Goal: Task Accomplishment & Management: Use online tool/utility

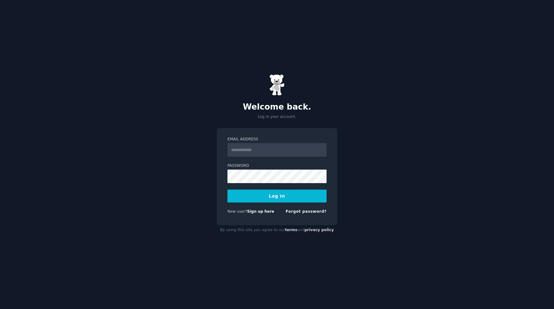
type input "**********"
click at [249, 197] on button "Log In" at bounding box center [277, 196] width 99 height 13
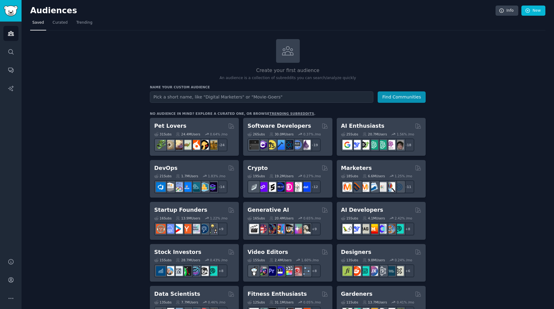
click at [233, 94] on input "text" at bounding box center [262, 96] width 224 height 11
type input "hubspot"
click at [401, 95] on button "Find Communities" at bounding box center [402, 96] width 48 height 11
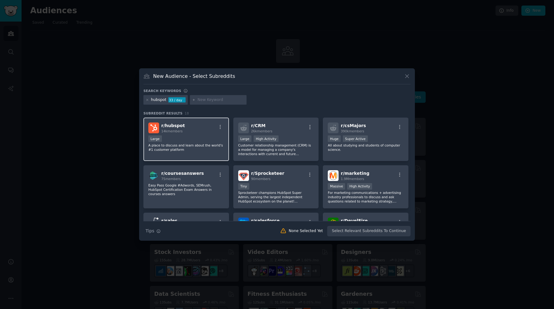
click at [167, 127] on span "r/ hubspot" at bounding box center [173, 125] width 24 height 5
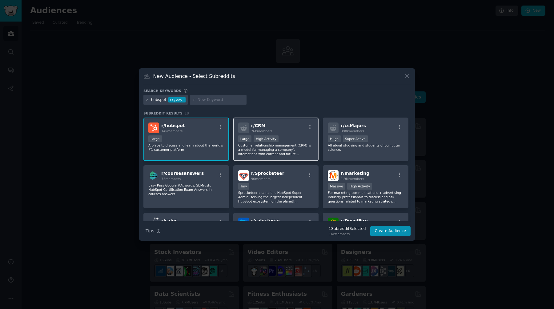
click at [288, 134] on div "r/ CRM 26k members >= 80th percentile for submissions / day Large High Activity…" at bounding box center [276, 139] width 86 height 43
click at [176, 143] on div "Large" at bounding box center [186, 140] width 76 height 8
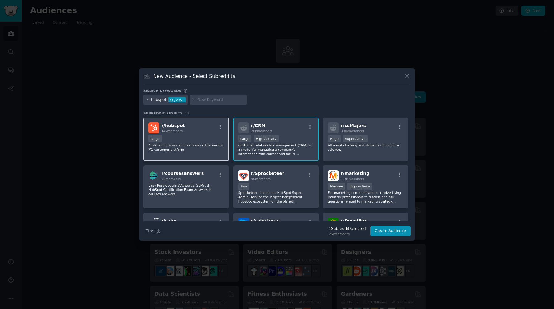
click at [209, 145] on p "A place to discuss and learn about the world's #1 customer platform" at bounding box center [186, 147] width 76 height 9
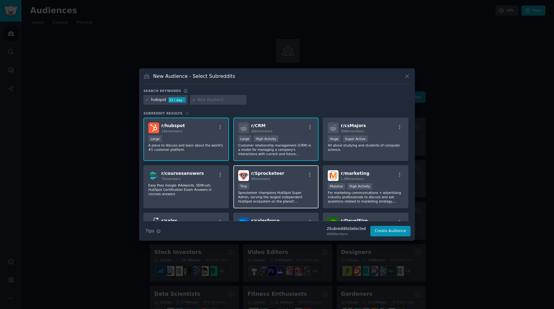
click at [276, 184] on div "Tiny" at bounding box center [276, 187] width 76 height 8
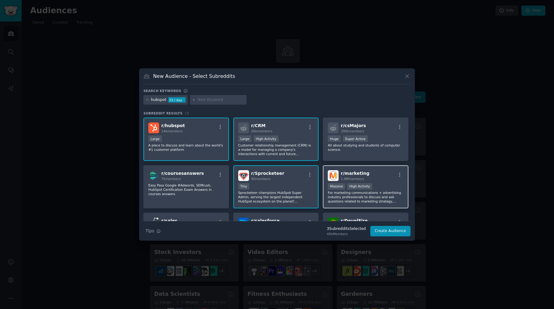
click at [352, 195] on p "For marketing communications + advertising industry professionals to discuss an…" at bounding box center [366, 197] width 76 height 13
click at [383, 231] on button "Create Audience" at bounding box center [391, 231] width 41 height 10
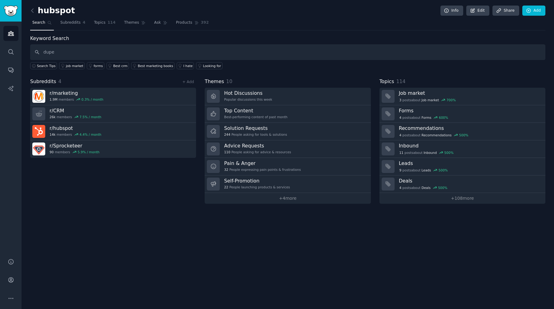
type input "dupe"
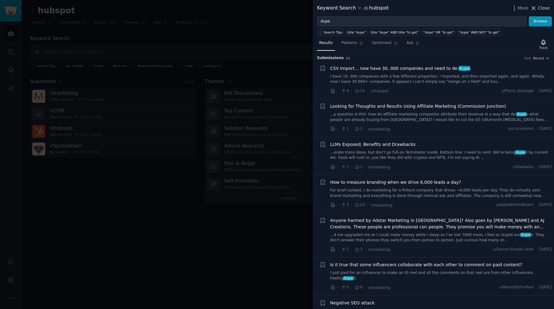
click at [544, 9] on span "Close" at bounding box center [544, 8] width 12 height 6
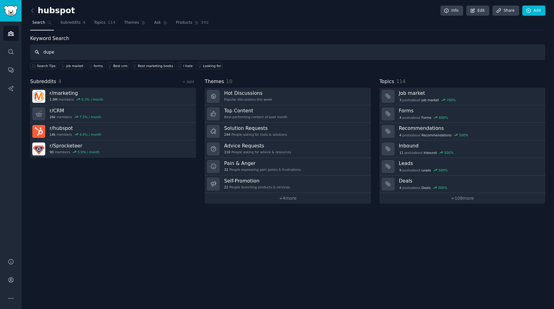
type input "dupe"
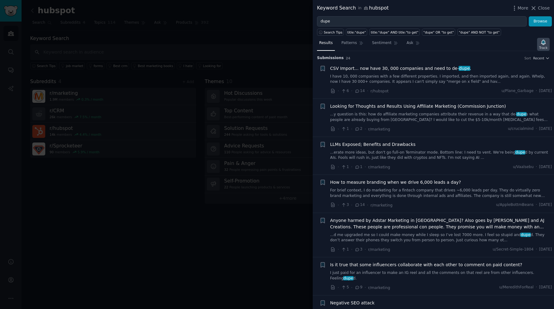
click at [543, 44] on icon "button" at bounding box center [543, 42] width 4 height 5
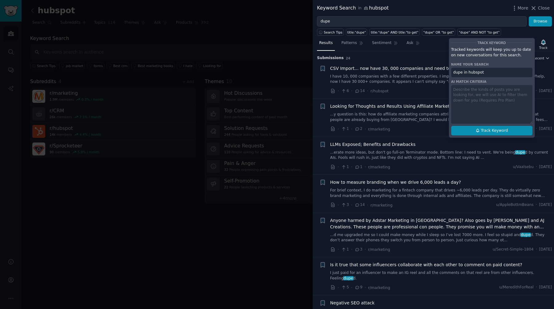
click at [486, 132] on span "Track Keyword" at bounding box center [494, 131] width 27 height 6
type input "dupe in hubspot"
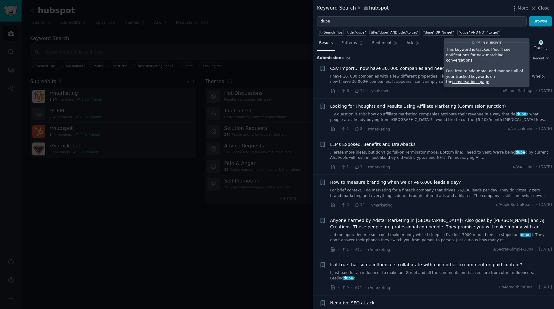
click at [159, 35] on div at bounding box center [277, 154] width 554 height 309
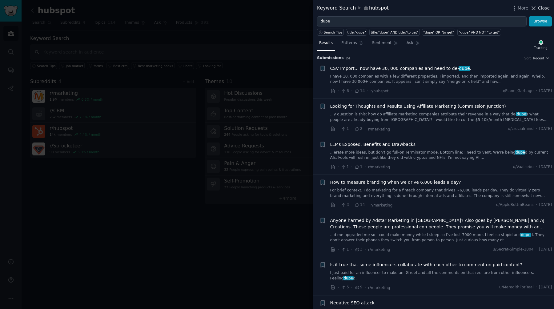
click at [547, 7] on span "Close" at bounding box center [544, 8] width 12 height 6
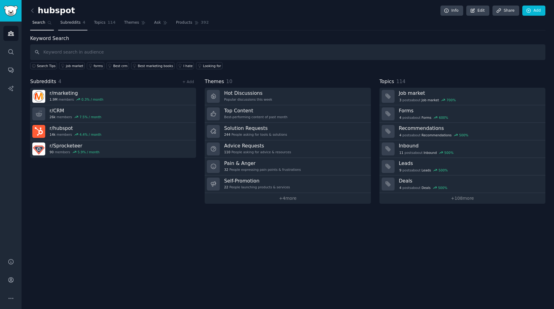
click at [75, 22] on span "Subreddits" at bounding box center [70, 23] width 20 height 6
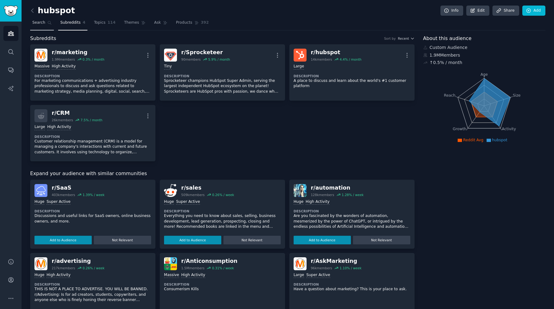
click at [44, 24] on span "Search" at bounding box center [38, 23] width 13 height 6
